Goal: Information Seeking & Learning: Learn about a topic

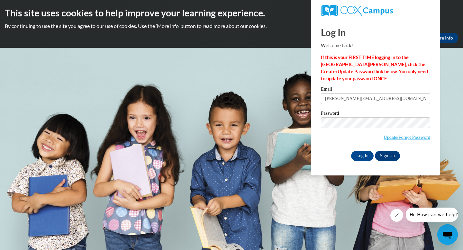
type input "[PERSON_NAME][EMAIL_ADDRESS][DOMAIN_NAME]"
click at [351, 151] on input "Log In" at bounding box center [362, 156] width 23 height 10
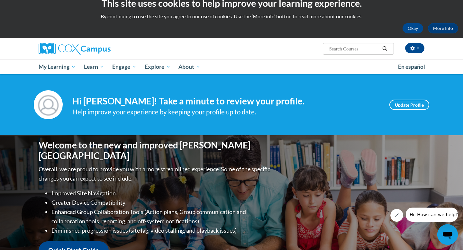
scroll to position [14, 0]
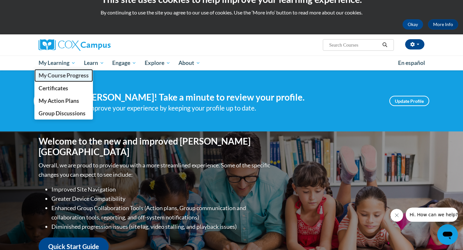
click at [67, 74] on span "My Course Progress" at bounding box center [64, 75] width 50 height 7
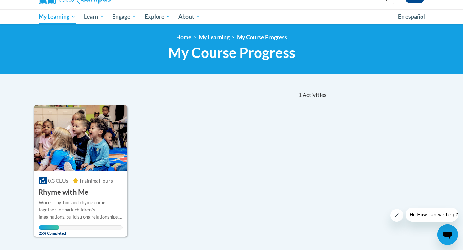
scroll to position [108, 0]
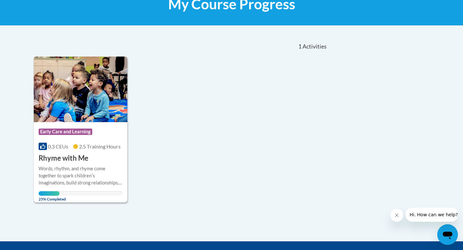
click at [85, 170] on div "Words, rhythm, and rhyme come together to spark childrenʹs imaginations, build …" at bounding box center [81, 175] width 84 height 21
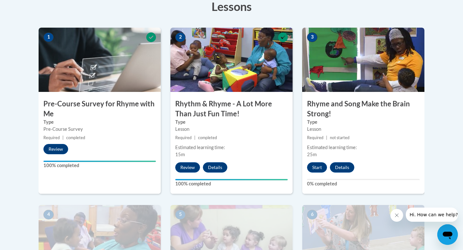
scroll to position [204, 0]
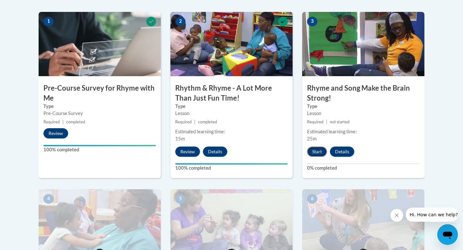
click at [315, 154] on button "Start" at bounding box center [317, 152] width 20 height 10
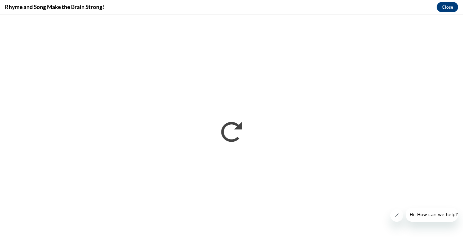
scroll to position [0, 0]
click at [396, 218] on button "Close message from company" at bounding box center [397, 215] width 13 height 13
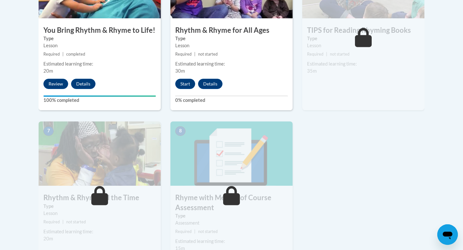
scroll to position [456, 0]
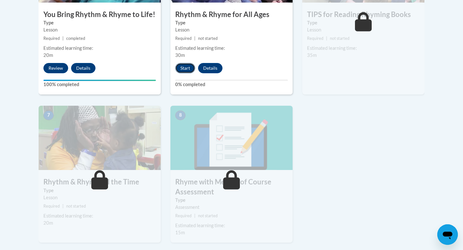
click at [186, 67] on button "Start" at bounding box center [185, 68] width 20 height 10
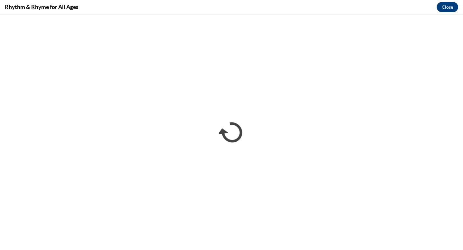
scroll to position [0, 0]
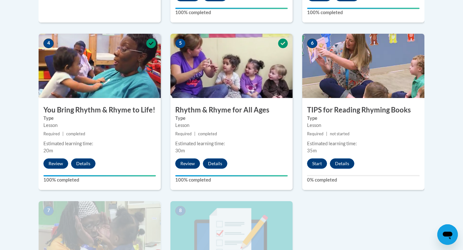
scroll to position [360, 0]
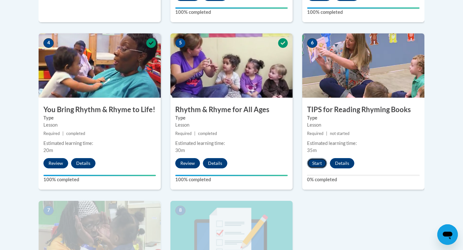
click at [319, 164] on button "Start" at bounding box center [317, 163] width 20 height 10
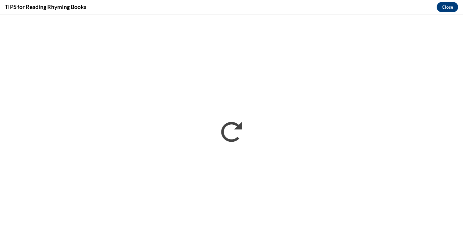
scroll to position [0, 0]
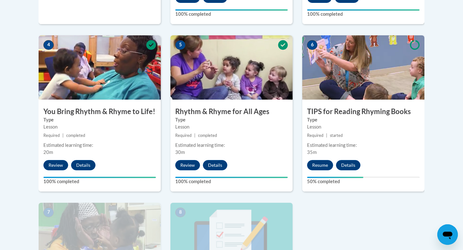
scroll to position [355, 0]
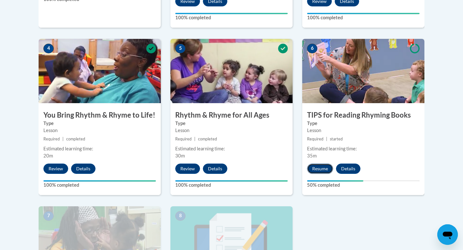
click at [321, 170] on button "Resume" at bounding box center [320, 169] width 26 height 10
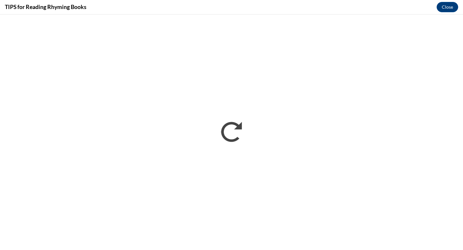
scroll to position [0, 0]
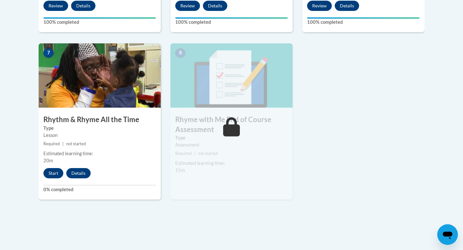
scroll to position [482, 0]
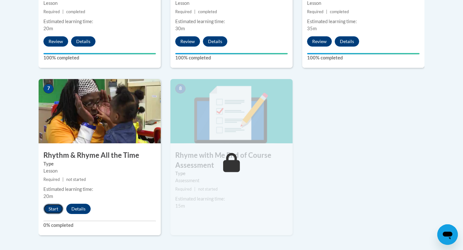
click at [48, 207] on button "Start" at bounding box center [53, 209] width 20 height 10
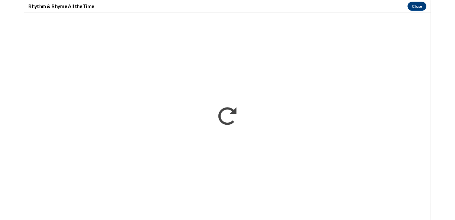
scroll to position [0, 0]
